Goal: Task Accomplishment & Management: Manage account settings

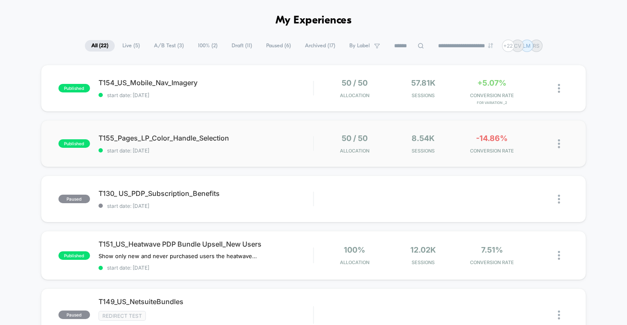
scroll to position [42, 0]
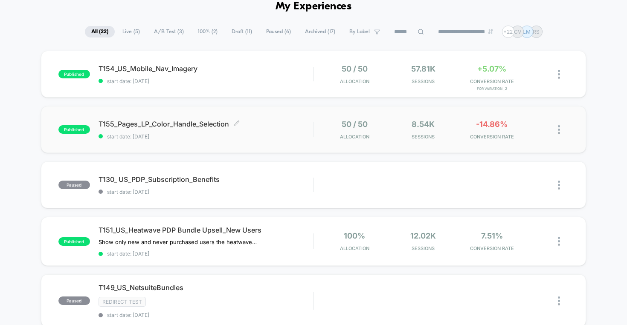
click at [187, 127] on span "T155_Pages_LP_Color_Handle_Selection Click to edit experience details" at bounding box center [205, 124] width 215 height 9
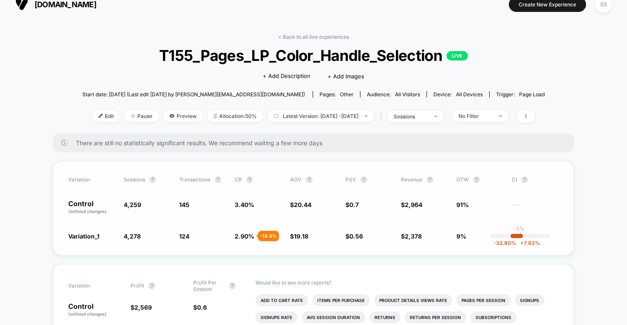
scroll to position [14, 0]
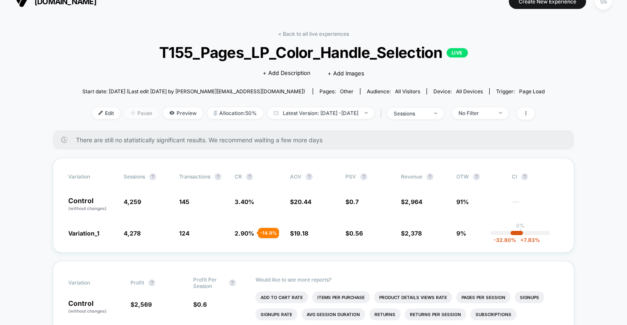
click at [133, 114] on span "Pause" at bounding box center [141, 113] width 34 height 12
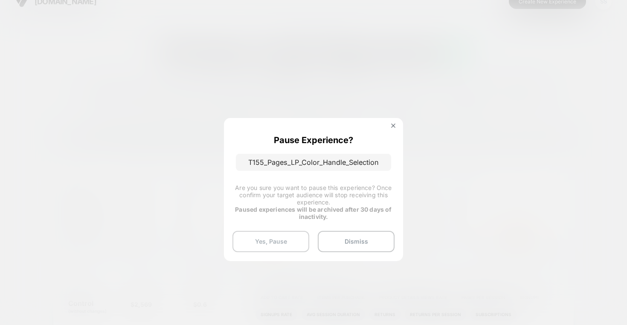
click at [274, 242] on button "Yes, Pause" at bounding box center [270, 241] width 77 height 21
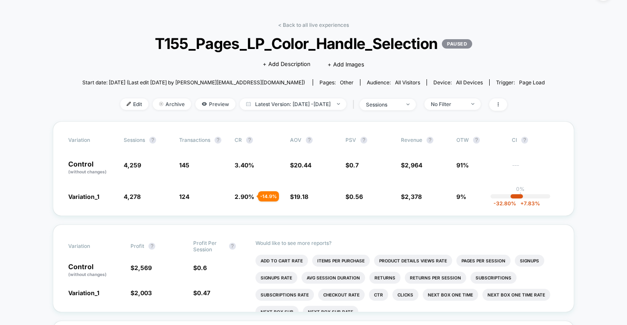
scroll to position [0, 0]
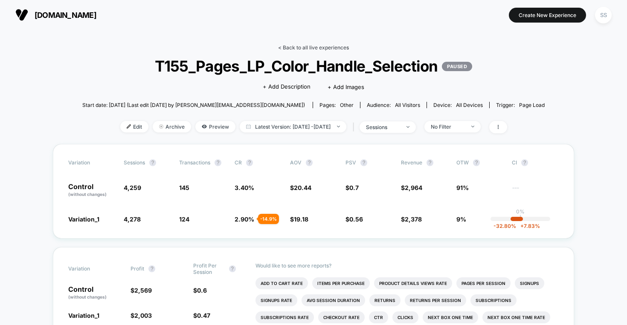
click at [303, 46] on link "< Back to all live experiences" at bounding box center [313, 47] width 71 height 6
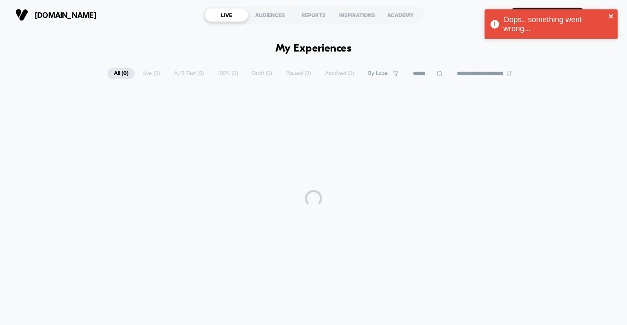
click at [612, 14] on icon "close" at bounding box center [610, 16] width 4 height 4
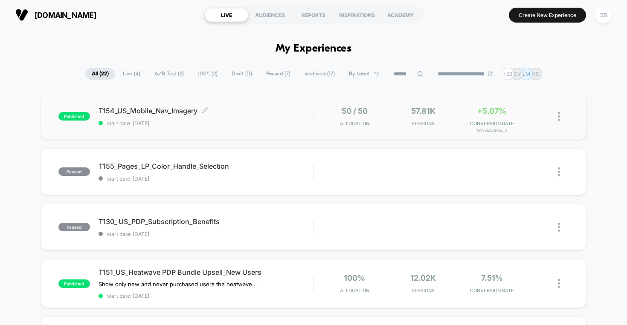
click at [170, 110] on span "T154_US_Mobile_Nav_Imagery Click to edit experience details" at bounding box center [205, 111] width 215 height 9
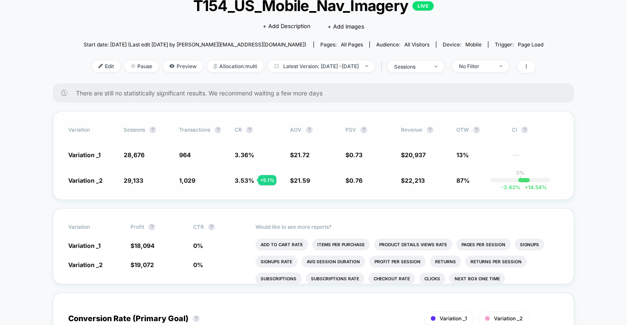
scroll to position [61, 0]
